Goal: Information Seeking & Learning: Learn about a topic

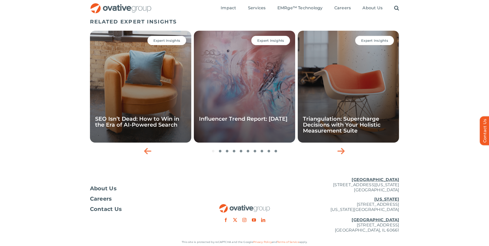
scroll to position [432, 0]
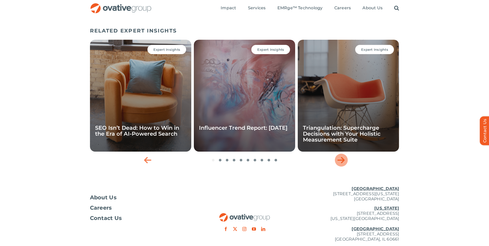
click at [341, 165] on div "Next slide" at bounding box center [341, 160] width 13 height 13
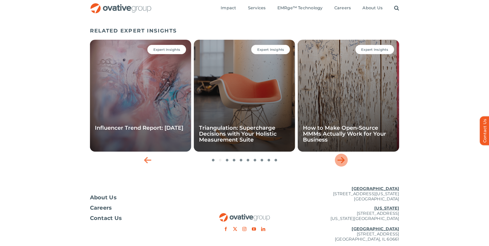
click at [341, 165] on div "Next slide" at bounding box center [341, 160] width 13 height 13
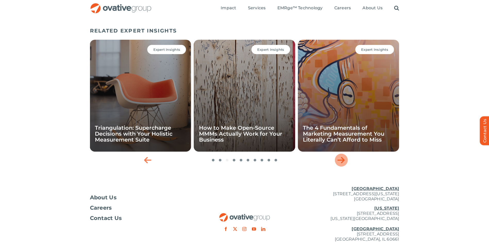
click at [341, 165] on div "Next slide" at bounding box center [341, 160] width 13 height 13
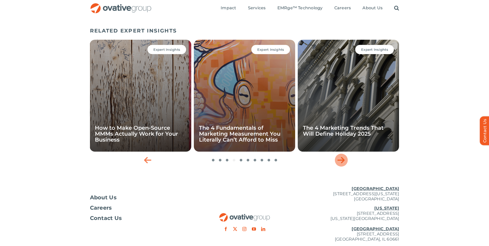
click at [341, 165] on div "Next slide" at bounding box center [341, 160] width 13 height 13
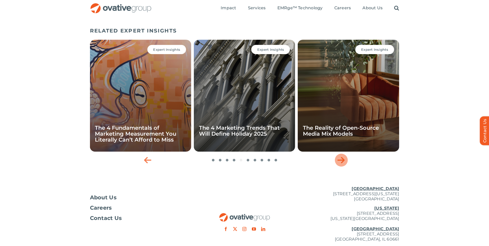
click at [341, 165] on div "Next slide" at bounding box center [341, 160] width 13 height 13
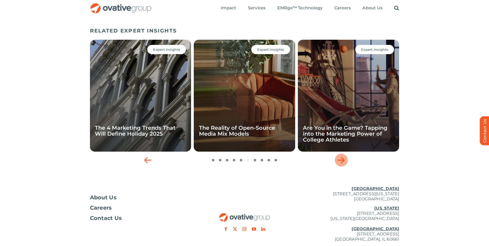
click at [341, 165] on div "Next slide" at bounding box center [341, 160] width 13 height 13
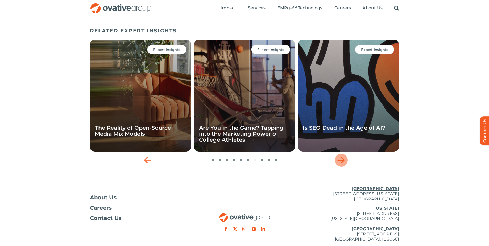
click at [341, 165] on div "Next slide" at bounding box center [341, 160] width 13 height 13
click at [342, 163] on icon "Next slide" at bounding box center [340, 160] width 7 height 8
click at [344, 165] on div "Next slide" at bounding box center [341, 160] width 13 height 13
